Goal: Information Seeking & Learning: Learn about a topic

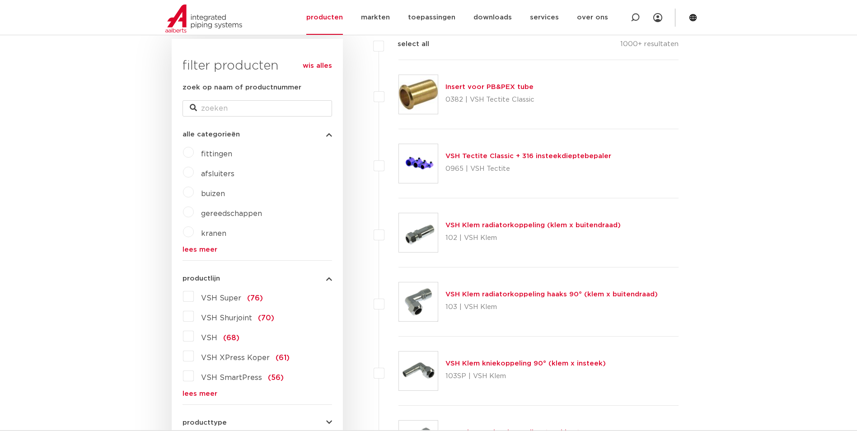
scroll to position [181, 0]
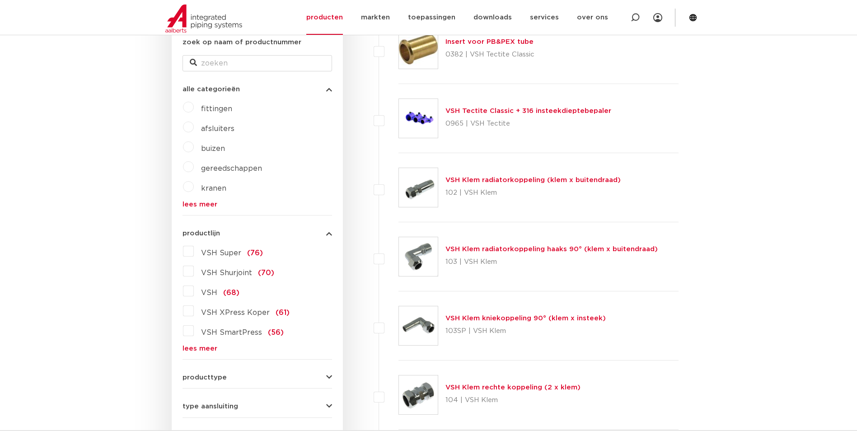
drag, startPoint x: 190, startPoint y: 255, endPoint x: 206, endPoint y: 258, distance: 16.4
click at [194, 255] on label "VSH Super (76)" at bounding box center [228, 251] width 69 height 14
click at [0, 0] on input "VSH Super (76)" at bounding box center [0, 0] width 0 height 0
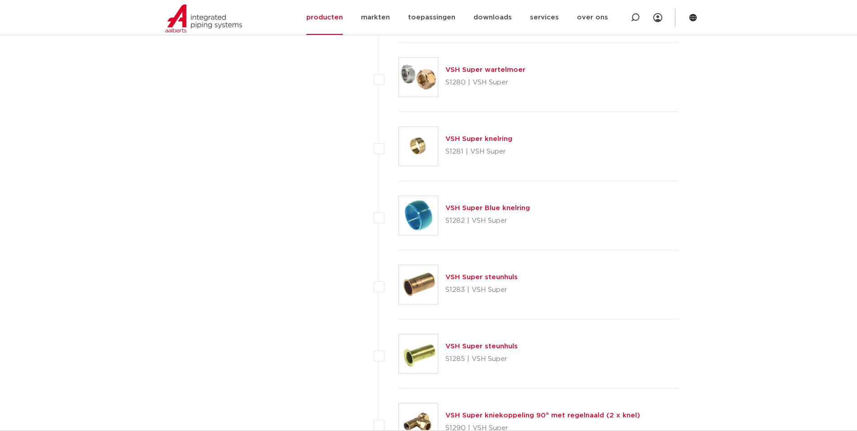
scroll to position [4022, 0]
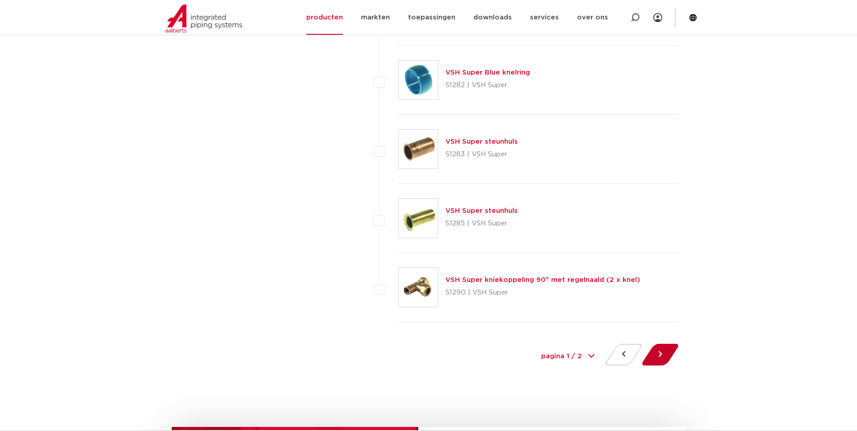
drag, startPoint x: 672, startPoint y: 357, endPoint x: 666, endPoint y: 357, distance: 6.8
click at [671, 357] on div at bounding box center [660, 356] width 37 height 25
click at [664, 357] on button at bounding box center [661, 355] width 26 height 22
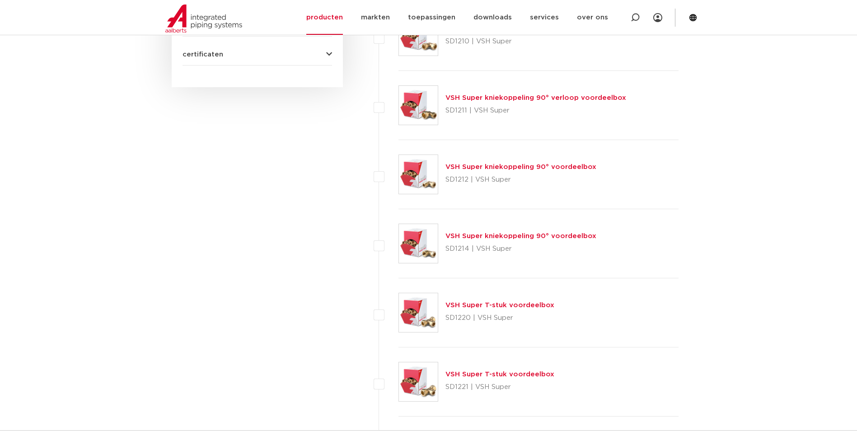
scroll to position [949, 0]
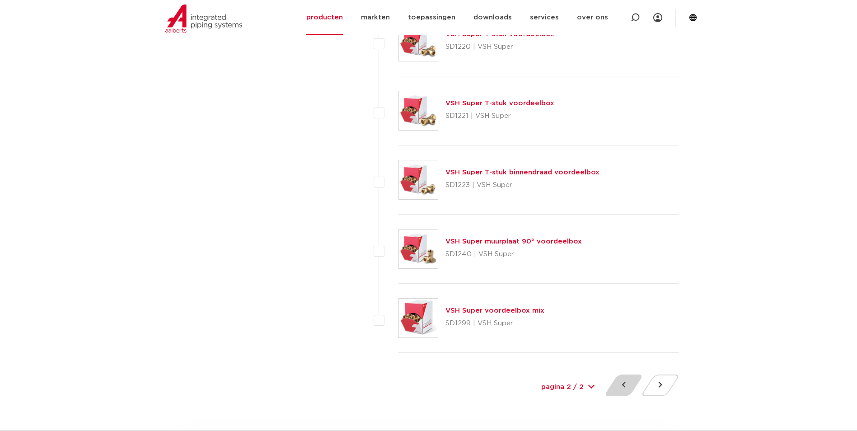
click at [616, 390] on button at bounding box center [624, 386] width 26 height 22
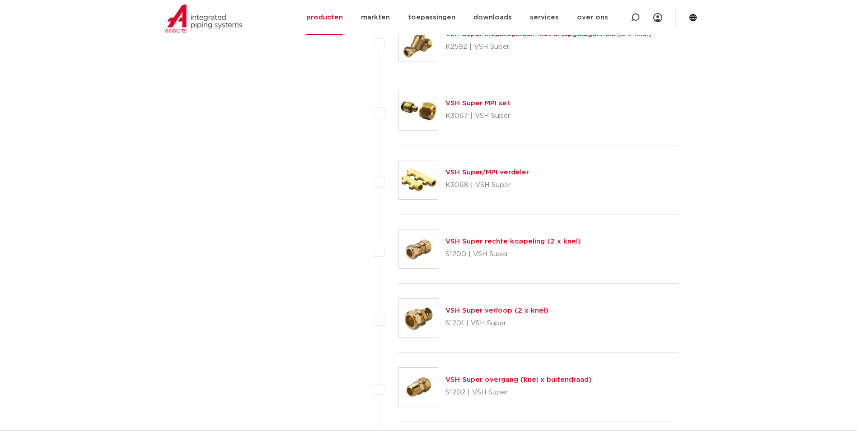
scroll to position [1130, 0]
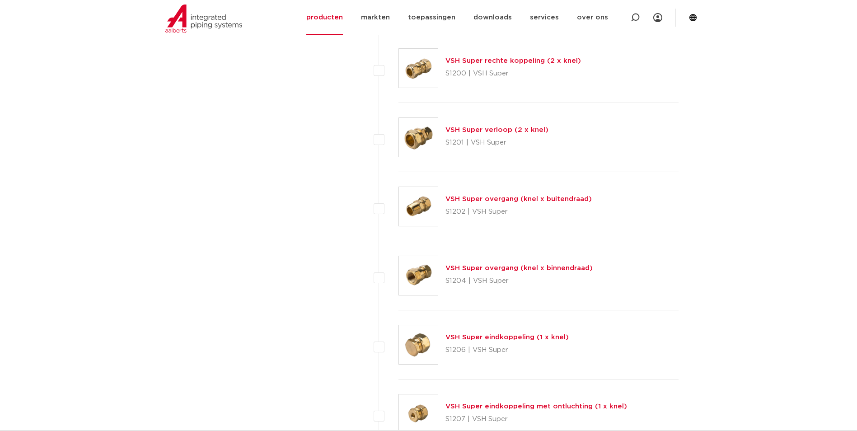
drag, startPoint x: 504, startPoint y: 336, endPoint x: 504, endPoint y: 331, distance: 4.5
click at [503, 335] on link "VSH Super eindkoppeling (1 x knel)" at bounding box center [507, 337] width 123 height 7
